Goal: Transaction & Acquisition: Purchase product/service

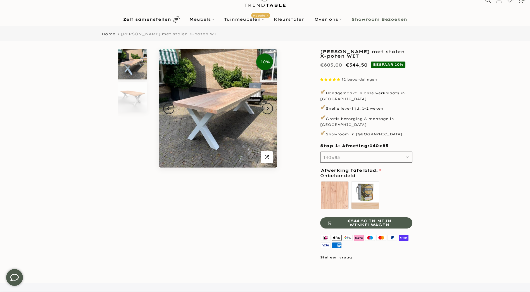
scroll to position [84, 0]
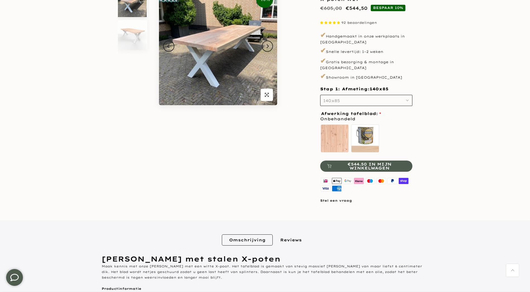
click at [400, 95] on button "140x85" at bounding box center [366, 100] width 92 height 11
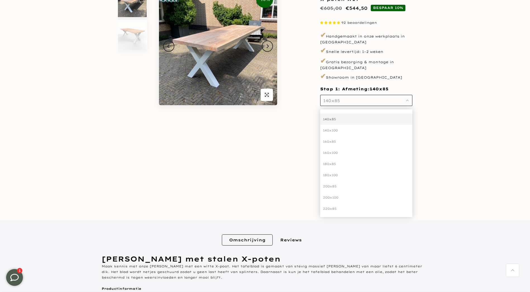
click at [98, 165] on div "**********" at bounding box center [265, 95] width 335 height 217
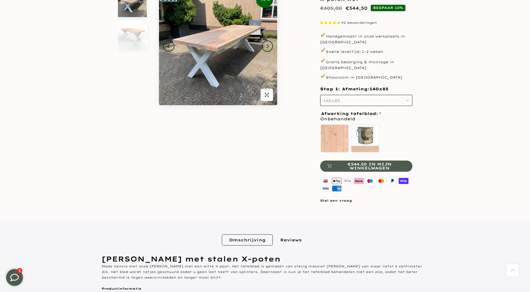
drag, startPoint x: 95, startPoint y: 160, endPoint x: 102, endPoint y: 153, distance: 10.1
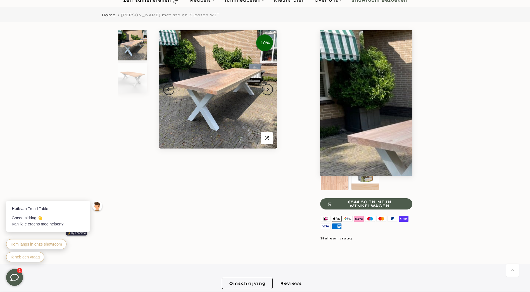
scroll to position [0, 0]
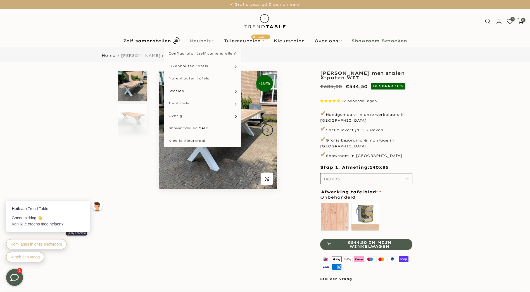
click at [197, 38] on link "Meubels" at bounding box center [201, 40] width 35 height 7
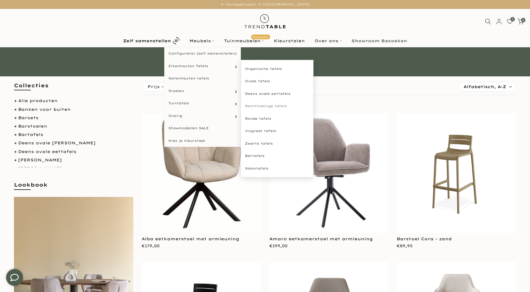
click at [275, 108] on link "Rechthoekige tafels" at bounding box center [277, 106] width 73 height 13
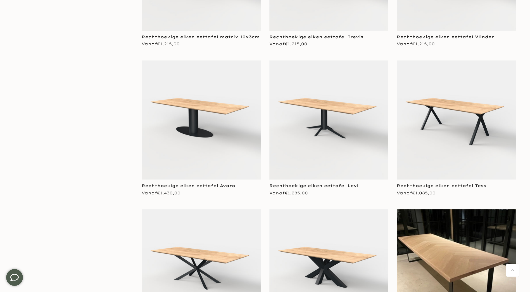
scroll to position [475, 0]
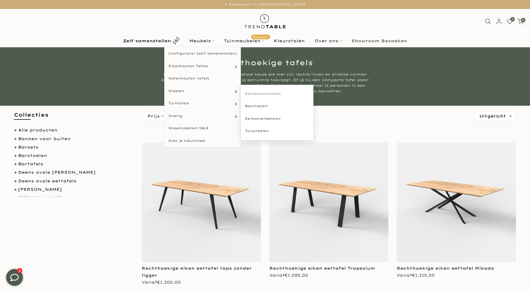
click at [272, 91] on link "Eetkamerstoelen" at bounding box center [277, 93] width 73 height 13
